Goal: Task Accomplishment & Management: Complete application form

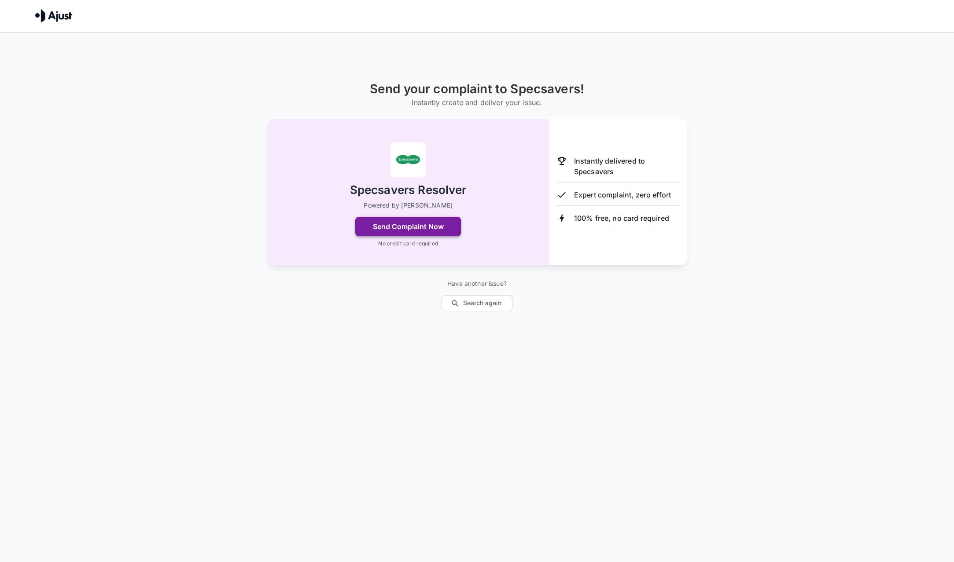
click at [441, 224] on button "Send Complaint Now" at bounding box center [408, 226] width 106 height 19
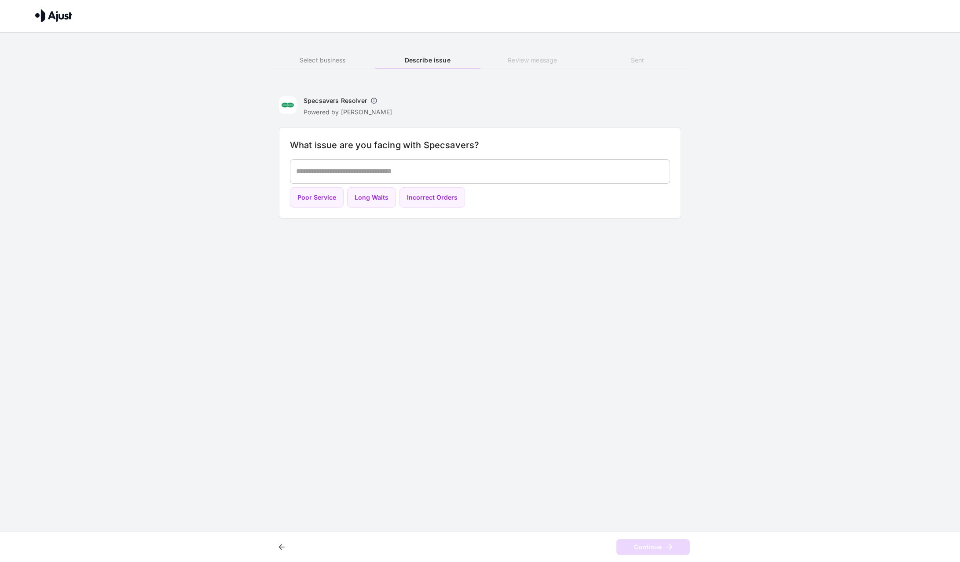
click at [393, 171] on textarea at bounding box center [480, 171] width 368 height 10
click at [419, 169] on textarea at bounding box center [480, 171] width 368 height 10
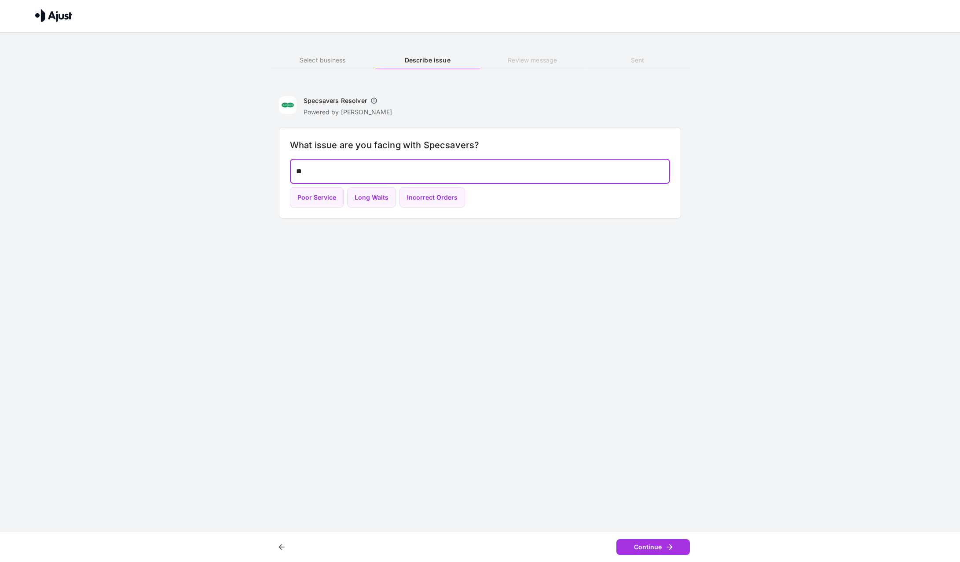
type textarea "*"
type textarea "**********"
click at [662, 547] on button "Continue" at bounding box center [654, 548] width 74 height 16
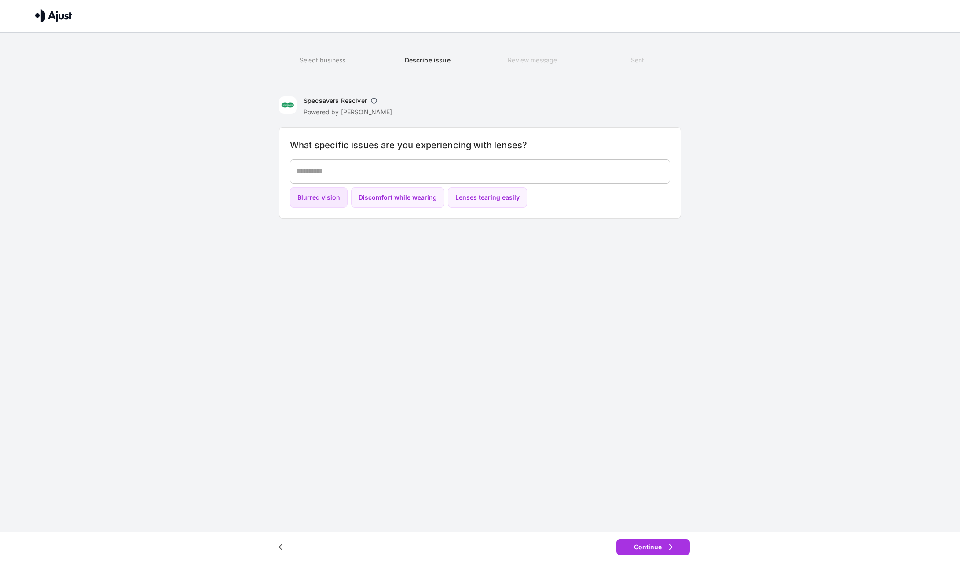
click at [331, 195] on button "Blurred vision" at bounding box center [319, 197] width 58 height 21
click at [657, 549] on button "Continue" at bounding box center [654, 548] width 74 height 16
click at [408, 176] on textarea at bounding box center [480, 171] width 368 height 10
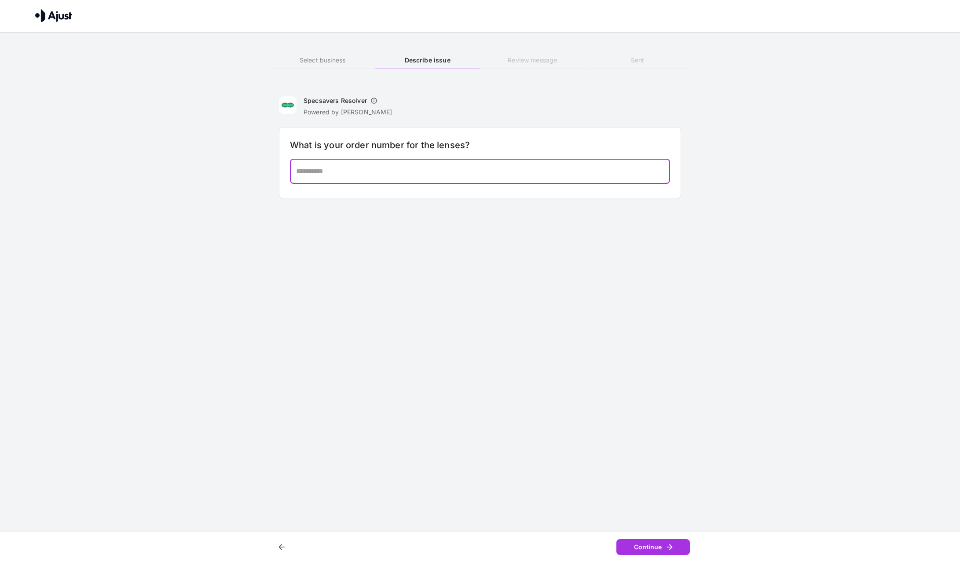
click at [483, 175] on textarea at bounding box center [480, 171] width 368 height 10
click at [524, 63] on h6 "Review message" at bounding box center [532, 60] width 105 height 10
click at [378, 98] on button "button" at bounding box center [374, 101] width 14 height 14
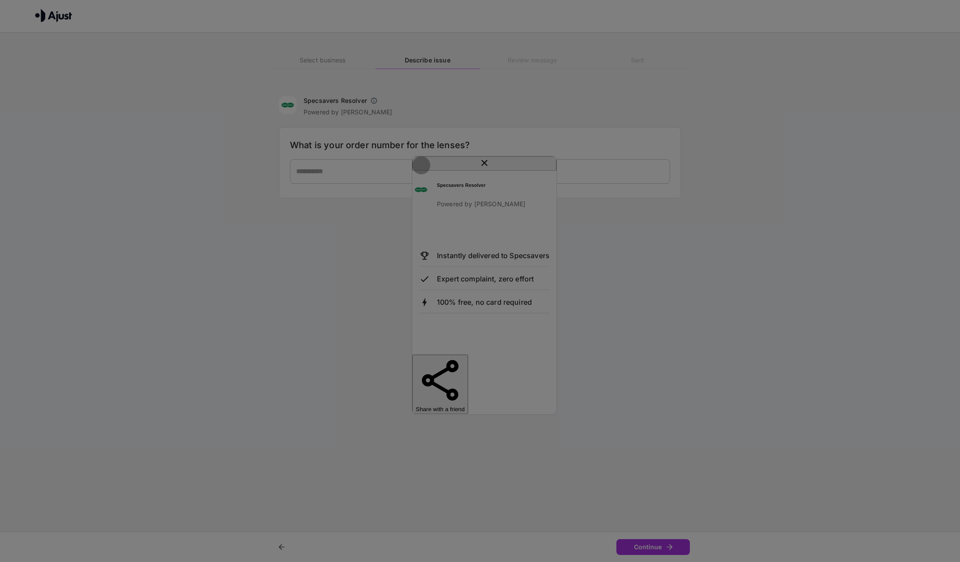
click at [490, 168] on icon "close" at bounding box center [484, 163] width 11 height 11
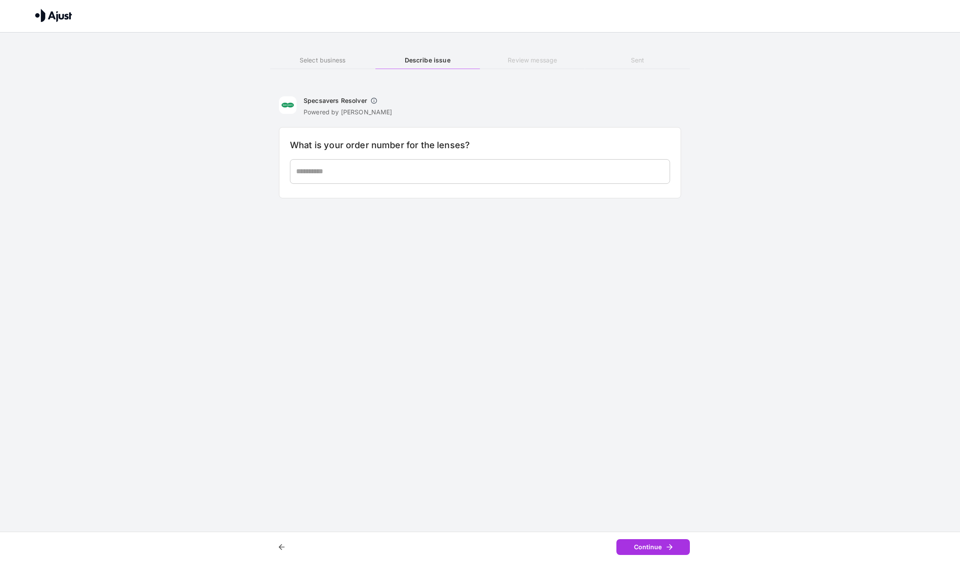
click at [691, 298] on div at bounding box center [480, 281] width 960 height 562
